Goal: Check status: Check status

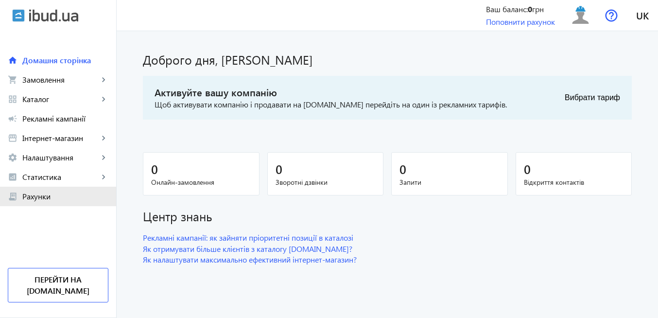
click at [63, 195] on span "Рахунки" at bounding box center [65, 197] width 86 height 10
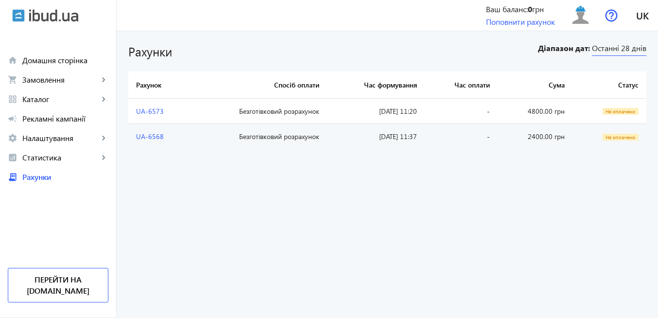
click at [616, 47] on span "Останні 28 днів" at bounding box center [619, 49] width 54 height 13
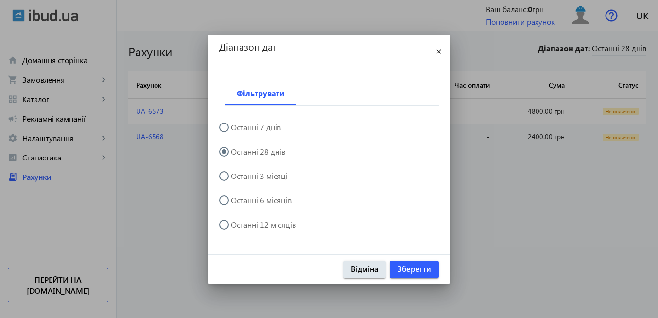
click at [226, 175] on input "Останні 3 місяці" at bounding box center [228, 180] width 19 height 19
radio input "true"
click at [406, 272] on span "Зберегти" at bounding box center [415, 268] width 34 height 11
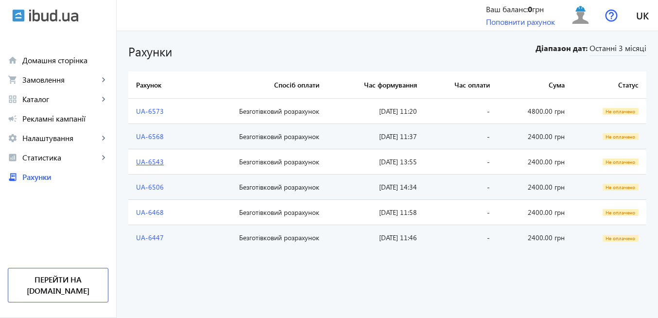
click at [144, 161] on link "UA-6543" at bounding box center [150, 161] width 28 height 9
click at [583, 17] on img at bounding box center [581, 15] width 22 height 22
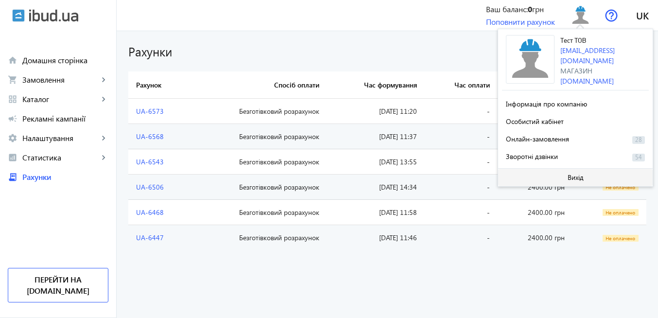
click at [578, 175] on span "Вихід" at bounding box center [576, 178] width 16 height 8
